Goal: Use online tool/utility: Utilize a website feature to perform a specific function

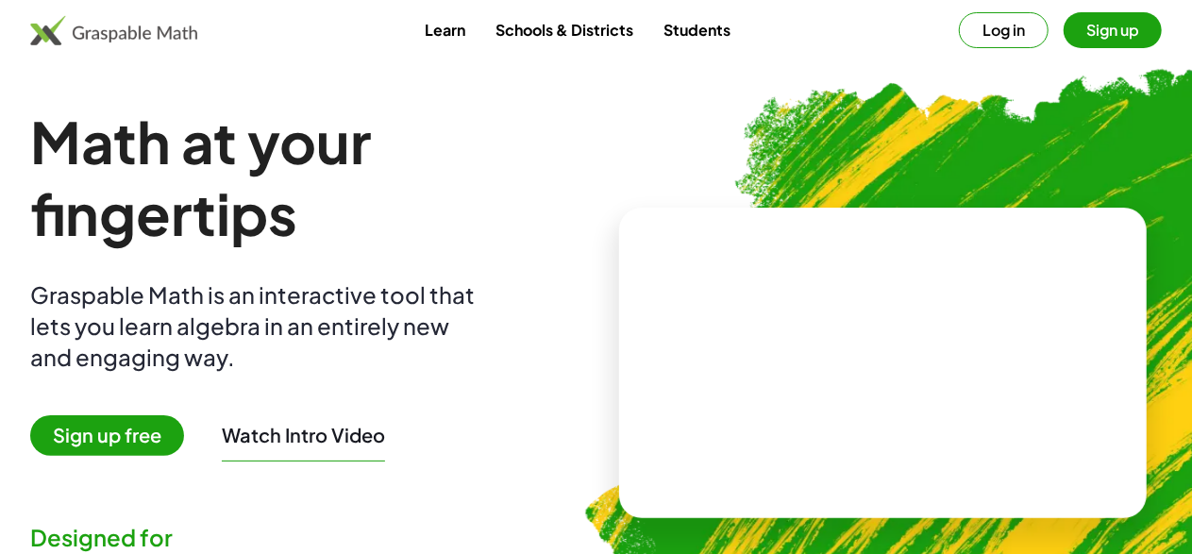
click at [1114, 34] on button "Sign up" at bounding box center [1113, 30] width 98 height 36
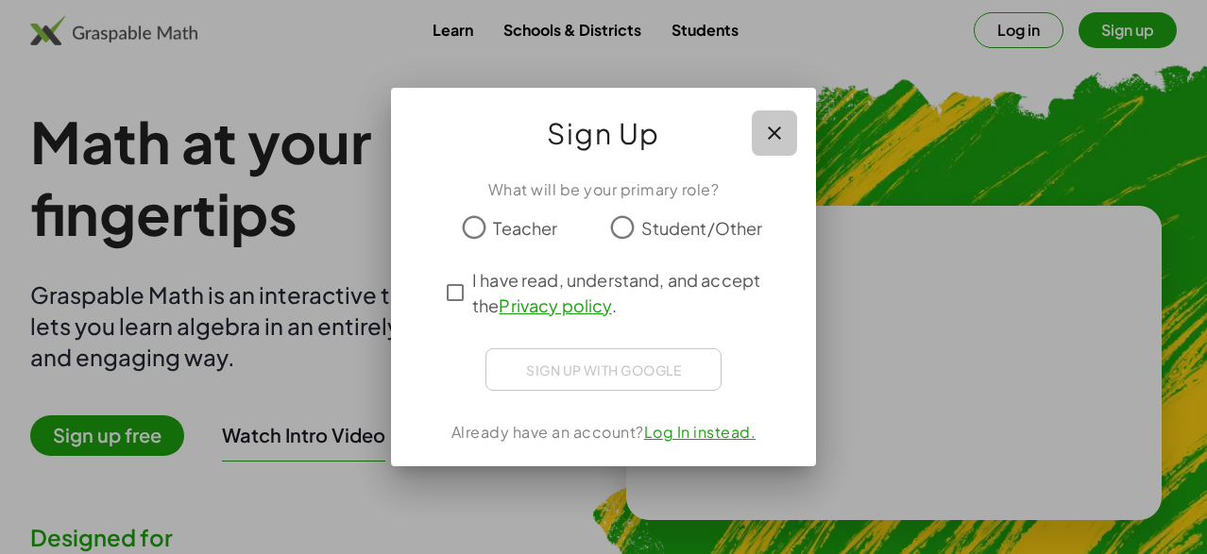
click at [779, 130] on icon "button" at bounding box center [774, 133] width 23 height 23
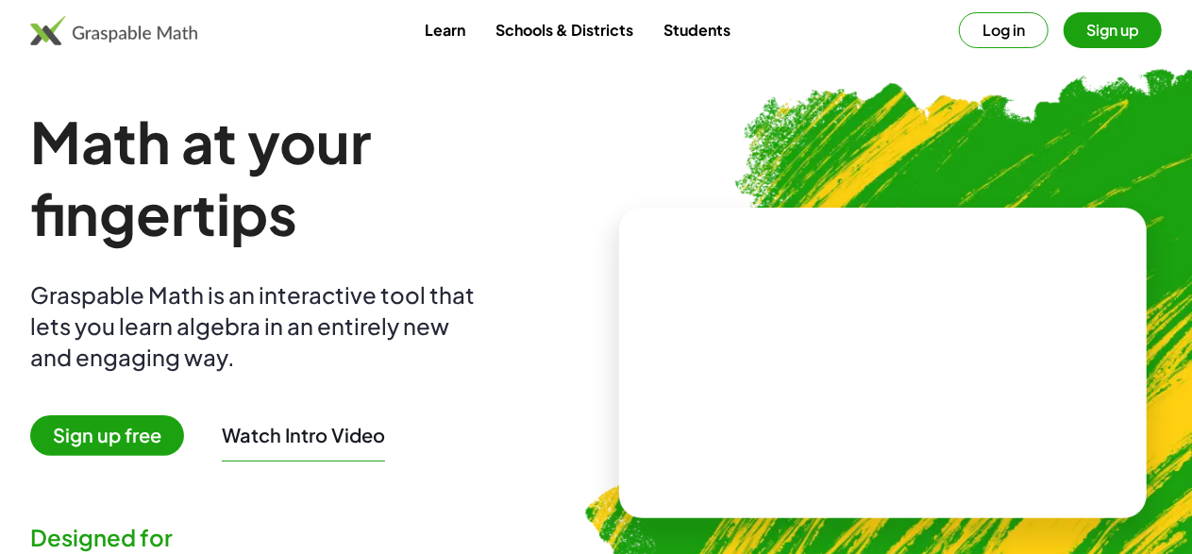
click at [999, 29] on button "Log in" at bounding box center [1004, 30] width 90 height 36
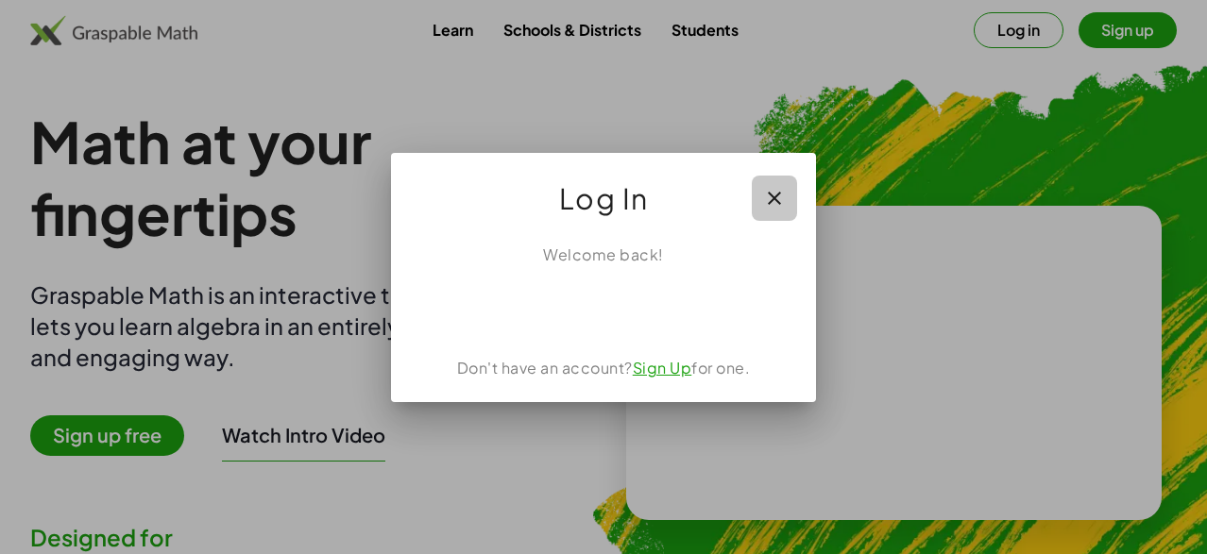
click at [764, 187] on icon "button" at bounding box center [774, 198] width 23 height 23
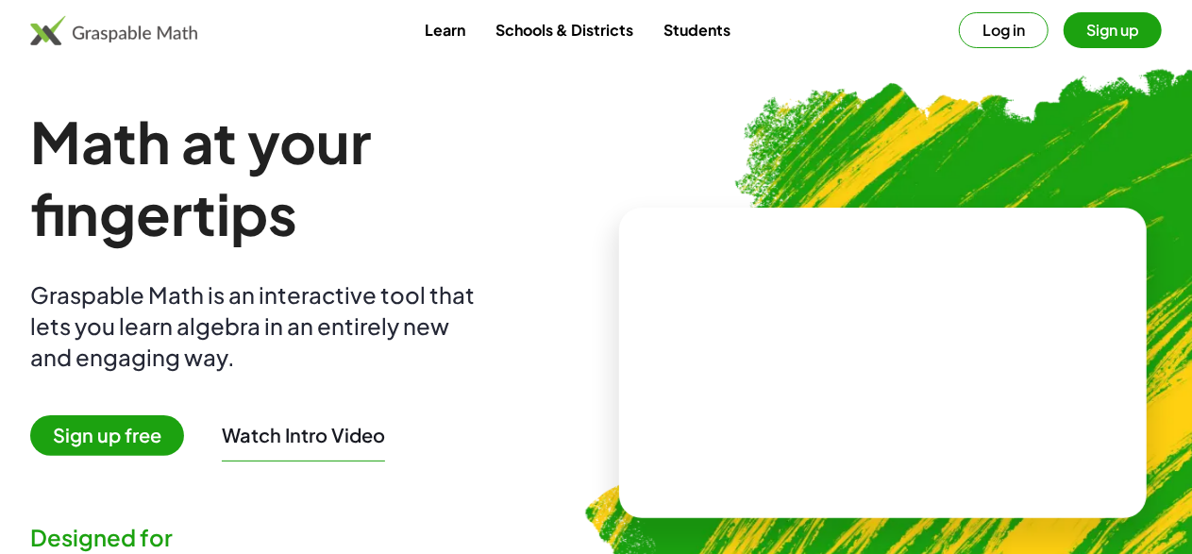
click at [998, 37] on button "Log in" at bounding box center [1004, 30] width 90 height 36
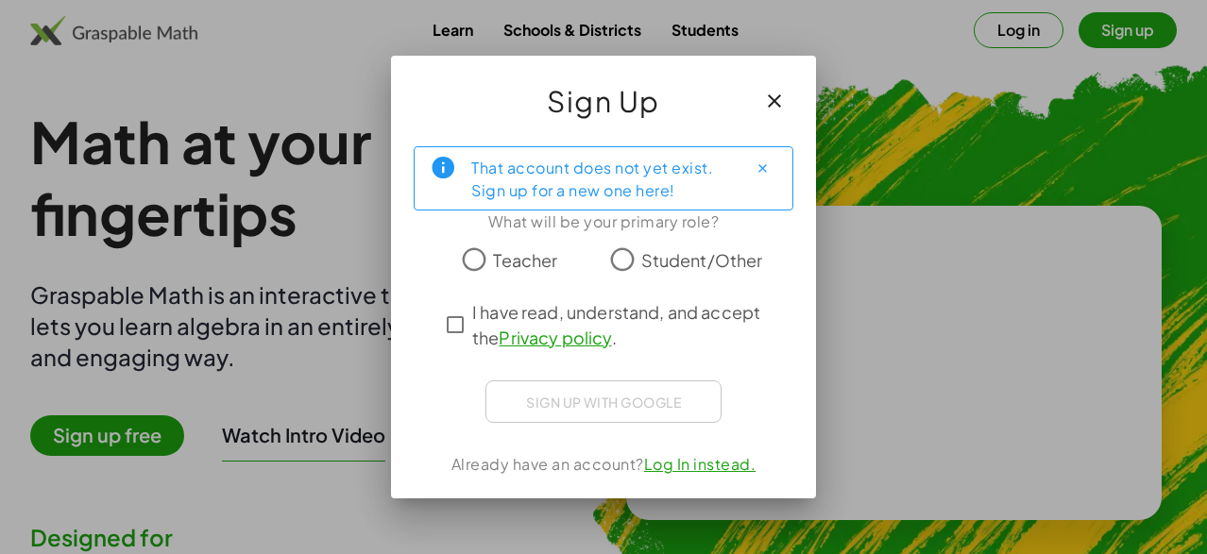
click at [493, 259] on span "Teacher" at bounding box center [525, 259] width 64 height 25
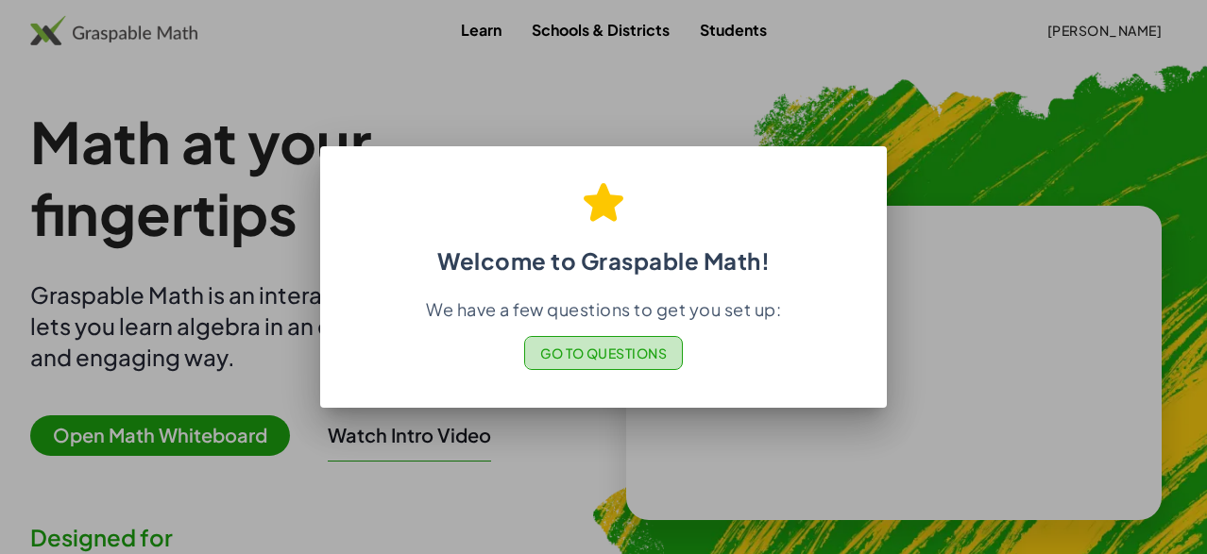
click at [572, 352] on span "Go to Questions" at bounding box center [603, 353] width 127 height 17
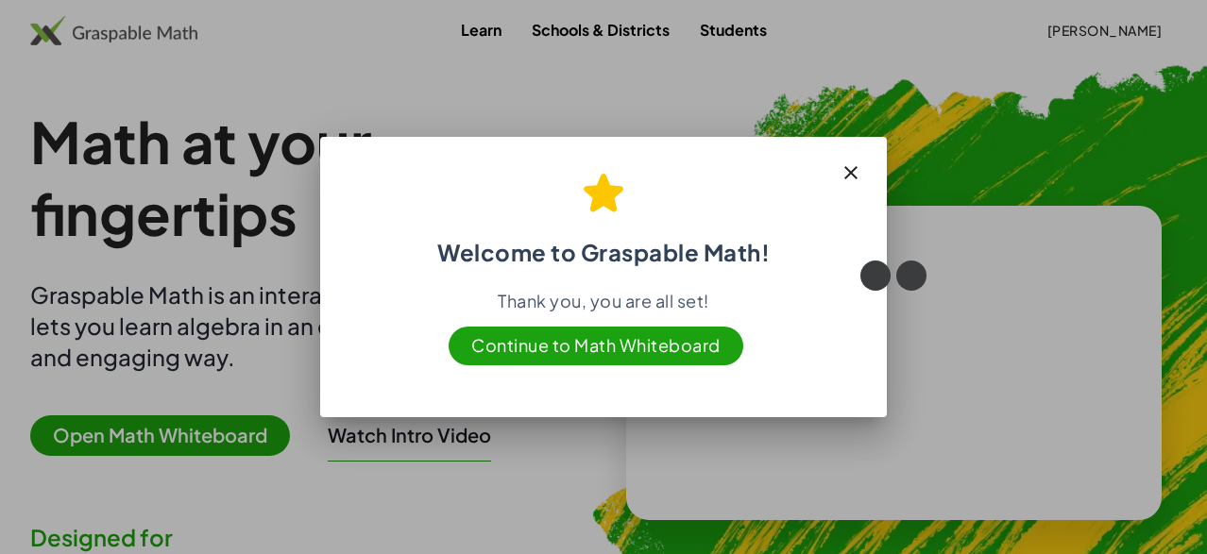
click at [846, 170] on icon "button" at bounding box center [850, 172] width 23 height 23
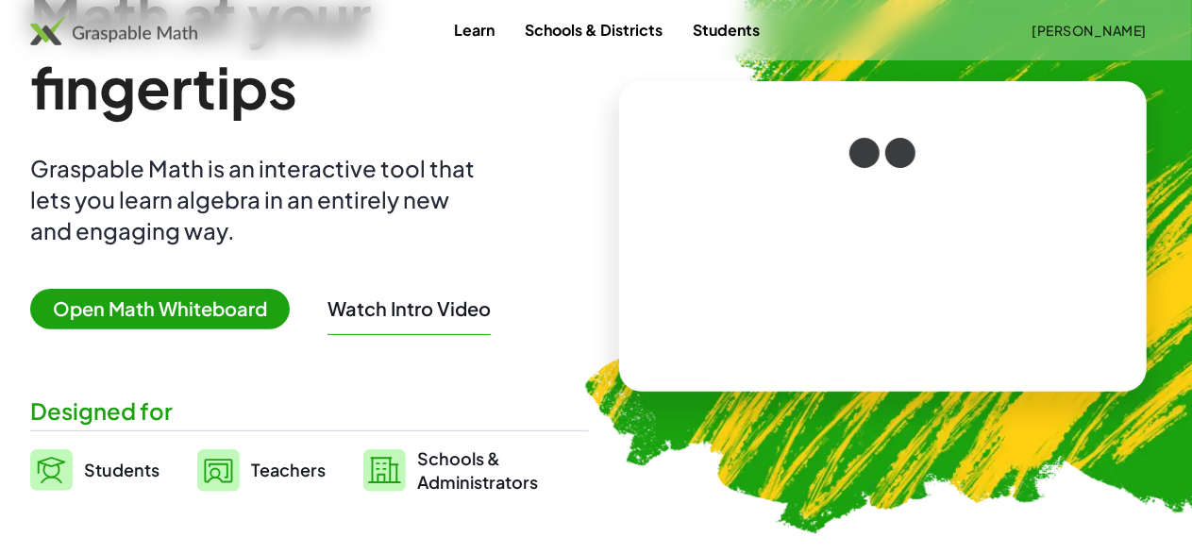
scroll to position [123, 0]
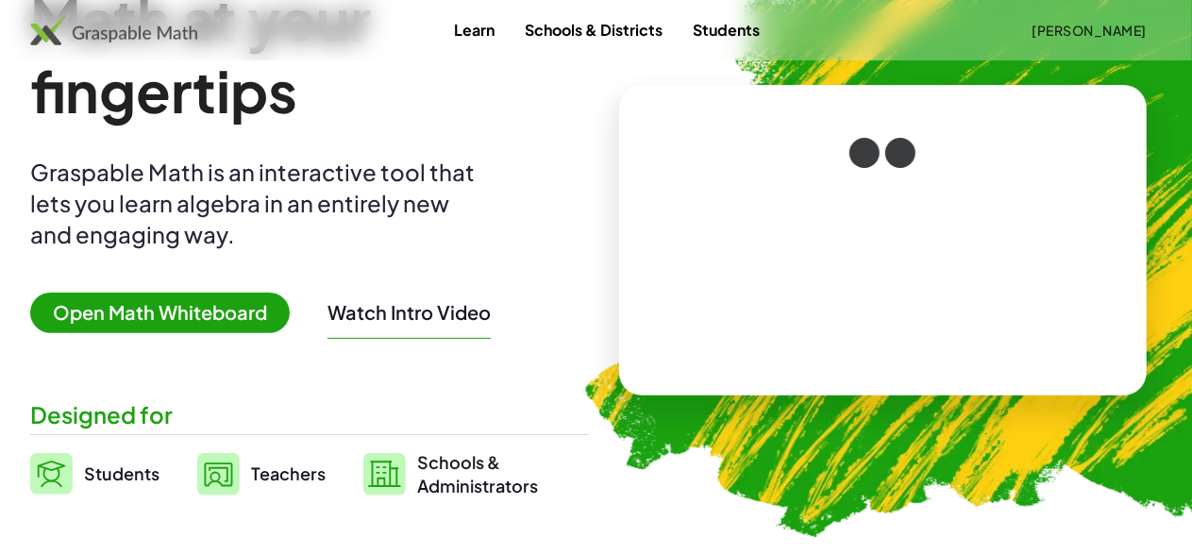
click at [177, 304] on span "Open Math Whiteboard" at bounding box center [160, 313] width 260 height 41
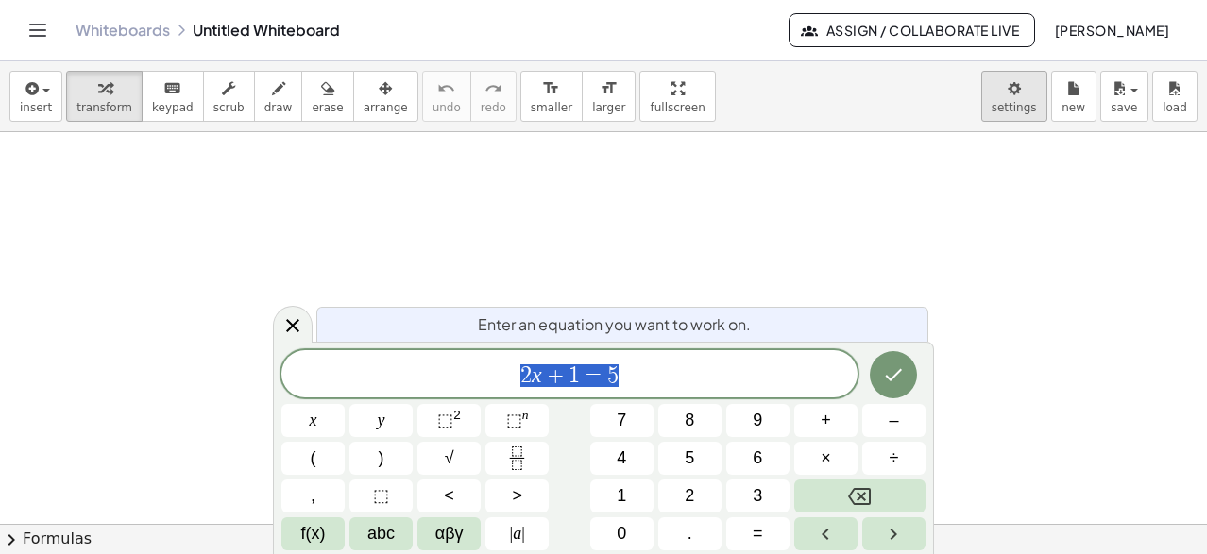
click at [1028, 100] on body "Graspable Math Activities Get Started Activity Bank Assigned Work Classes White…" at bounding box center [603, 277] width 1207 height 554
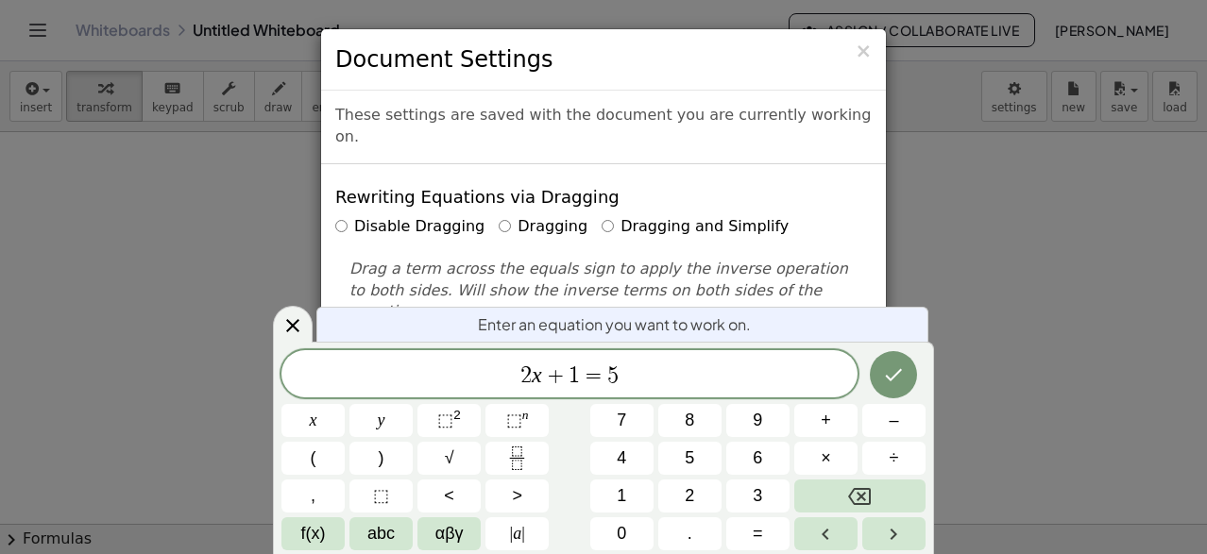
click at [226, 196] on div "× Document Settings These settings are saved with the document you are currentl…" at bounding box center [603, 277] width 1207 height 554
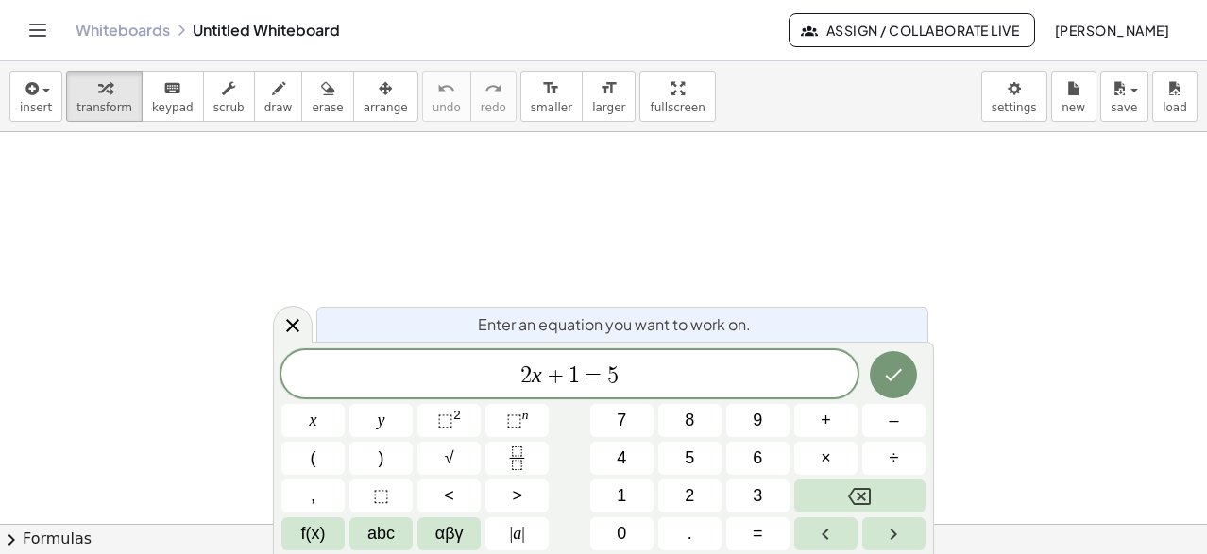
click at [57, 34] on div "Whiteboards Untitled Whiteboard Assign / Collaborate Live [PERSON_NAME]" at bounding box center [603, 30] width 1161 height 60
click at [39, 31] on icon "Toggle navigation" at bounding box center [37, 30] width 23 height 23
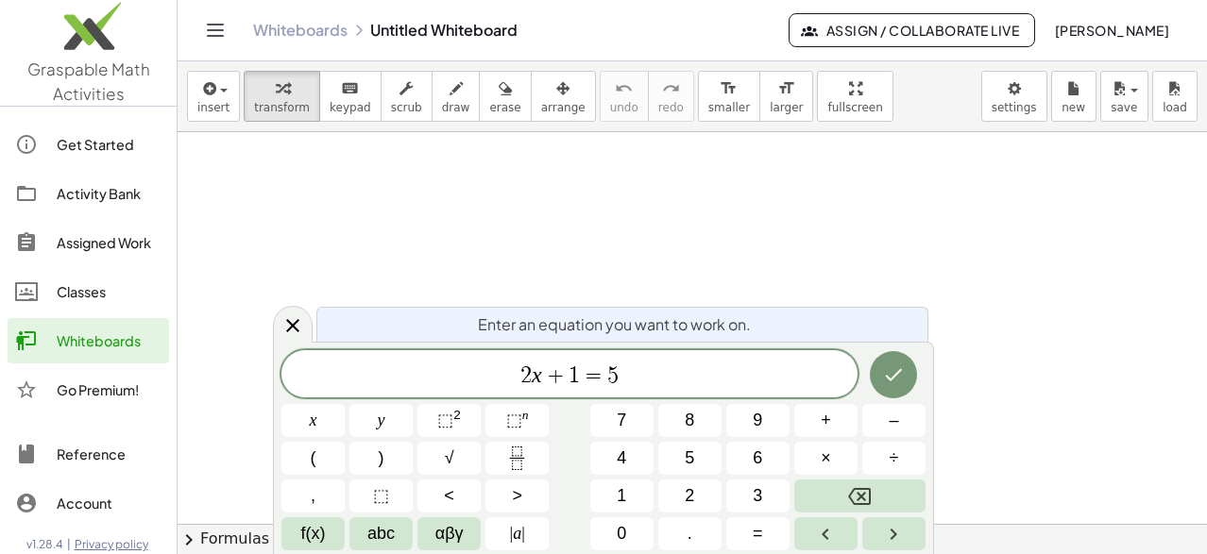
scroll to position [15, 0]
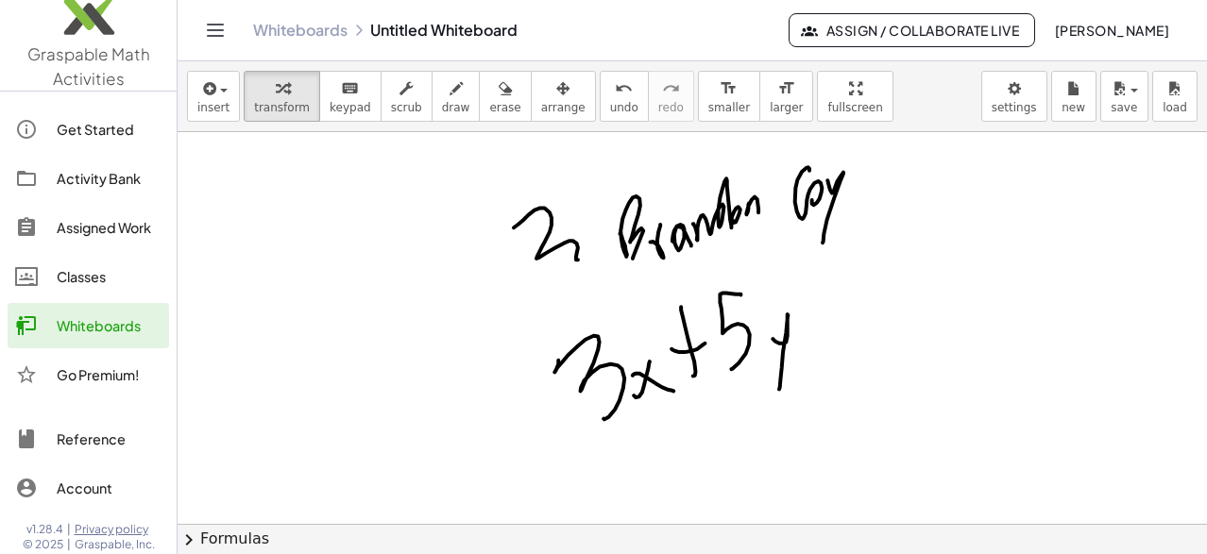
scroll to position [0, 0]
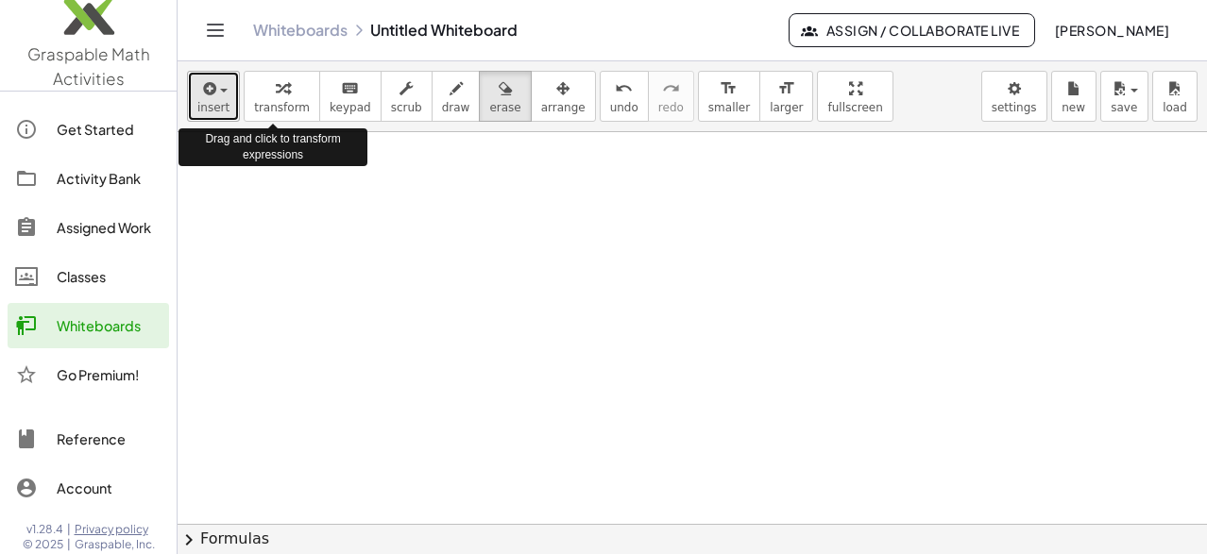
click at [224, 117] on button "insert" at bounding box center [213, 96] width 53 height 51
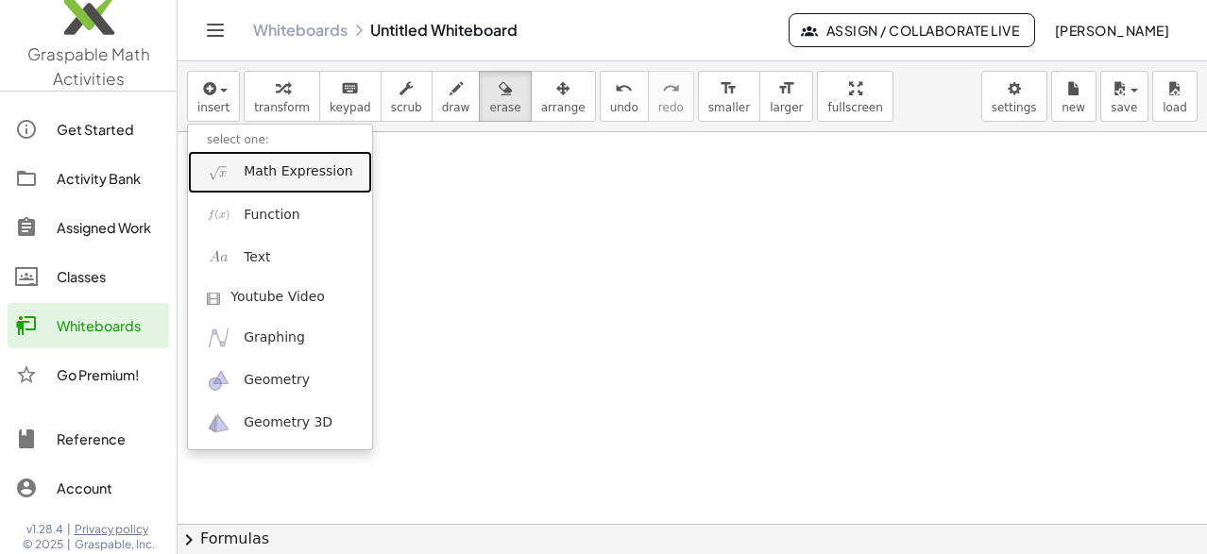
click at [290, 181] on link "Math Expression" at bounding box center [280, 172] width 184 height 42
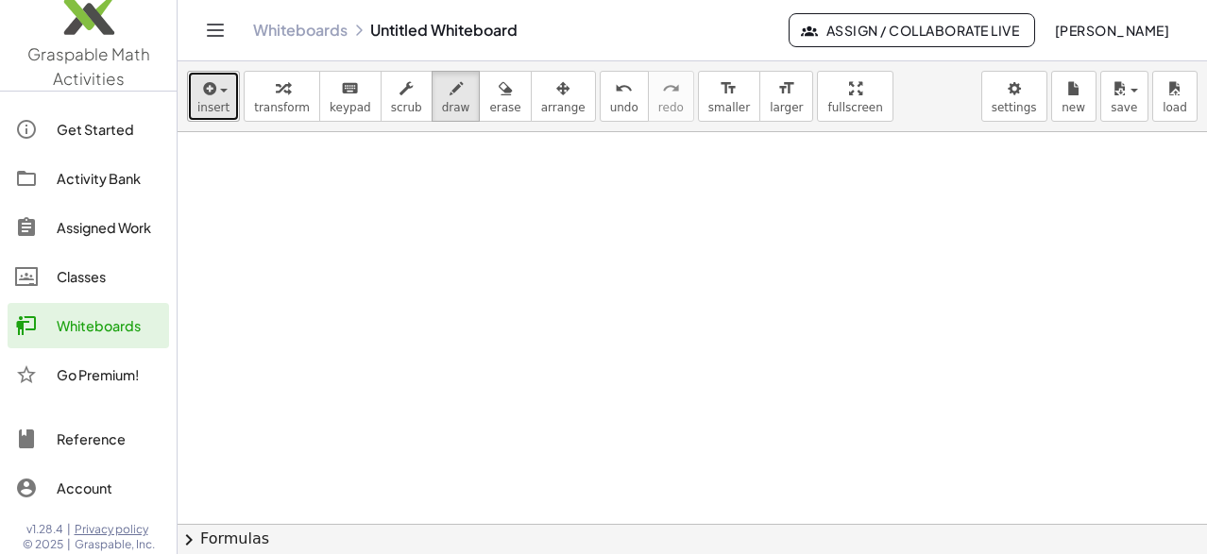
click at [220, 91] on span "button" at bounding box center [224, 91] width 8 height 4
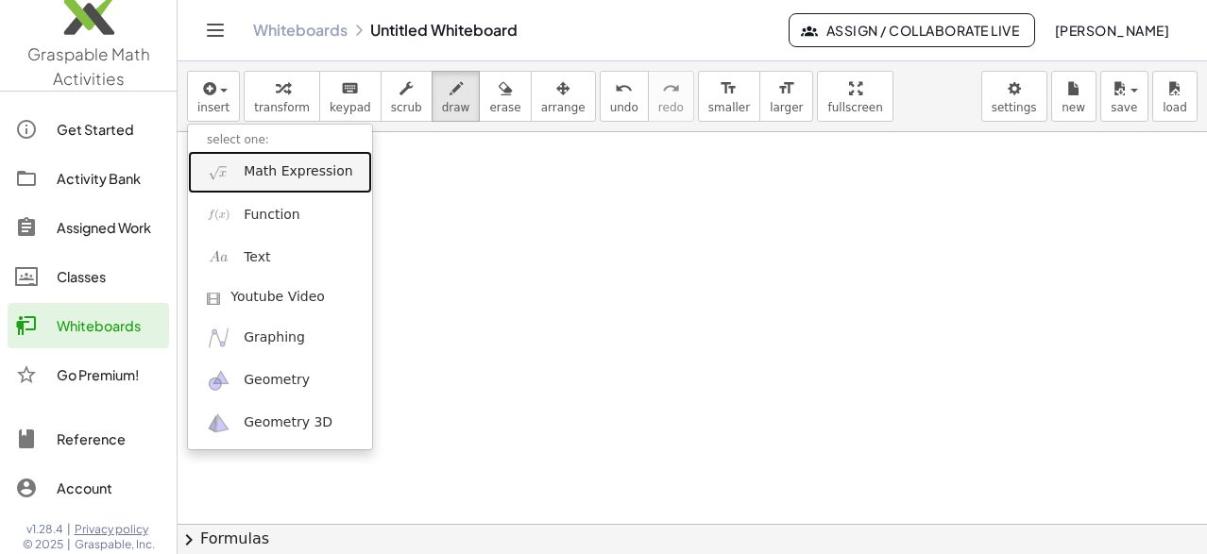
click at [291, 187] on link "Math Expression" at bounding box center [280, 172] width 184 height 42
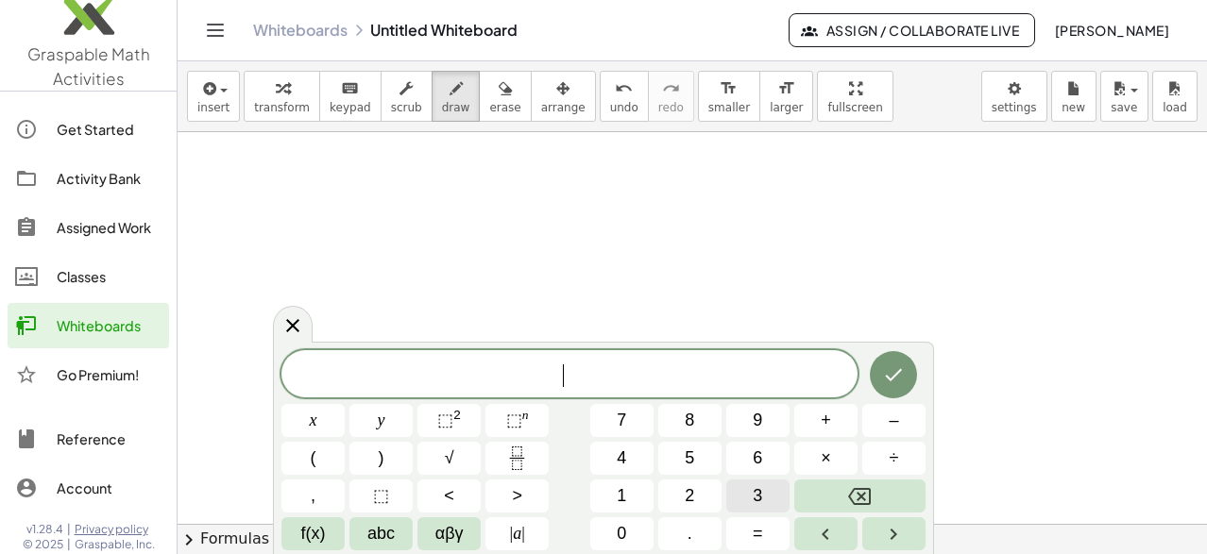
click at [752, 508] on span "3" at bounding box center [756, 495] width 9 height 25
click at [298, 434] on button "x" at bounding box center [312, 420] width 63 height 33
click at [826, 434] on button "+" at bounding box center [825, 420] width 63 height 33
click at [692, 453] on span "5" at bounding box center [688, 458] width 9 height 25
click at [370, 442] on button ")" at bounding box center [380, 458] width 63 height 33
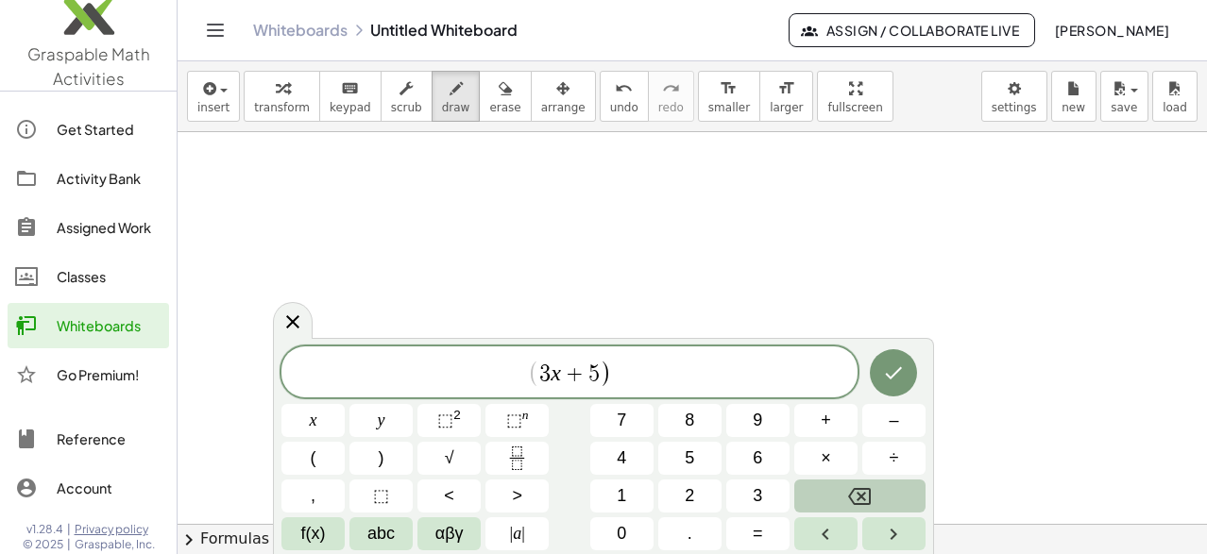
click at [858, 496] on icon "Backspace" at bounding box center [859, 496] width 23 height 23
click at [317, 434] on button "x" at bounding box center [312, 420] width 63 height 33
click at [887, 372] on icon "Done" at bounding box center [893, 374] width 23 height 23
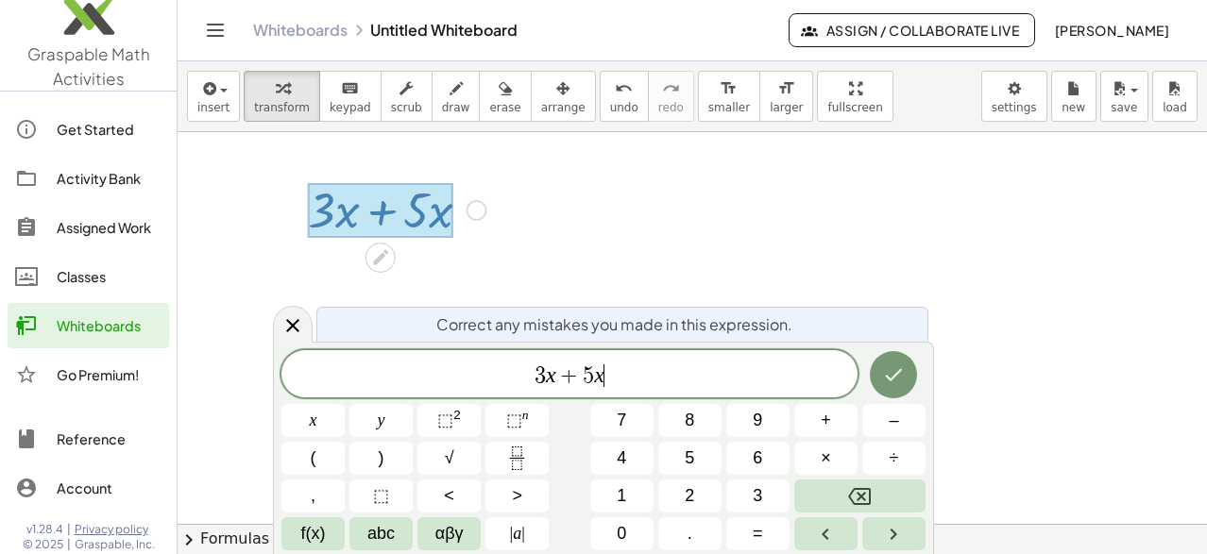
click at [878, 383] on button "Done" at bounding box center [893, 374] width 47 height 47
click at [892, 374] on icon "Done" at bounding box center [893, 374] width 23 height 23
click at [893, 381] on icon "Done" at bounding box center [893, 374] width 23 height 23
click at [896, 379] on icon "Done" at bounding box center [893, 374] width 23 height 23
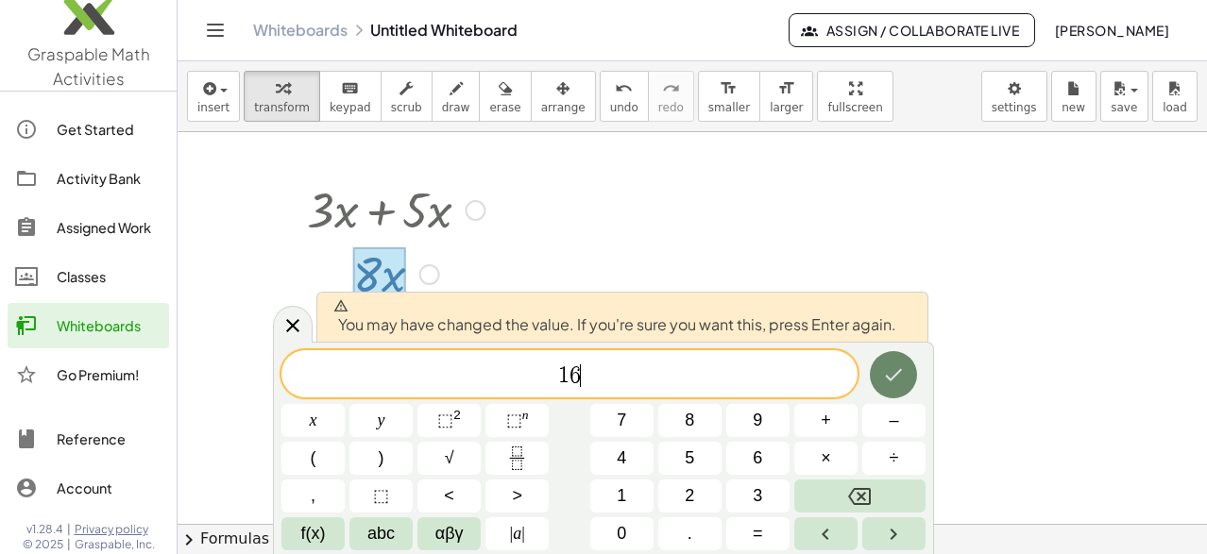
click at [888, 381] on icon "Done" at bounding box center [893, 374] width 23 height 23
